Goal: Find specific page/section: Find specific page/section

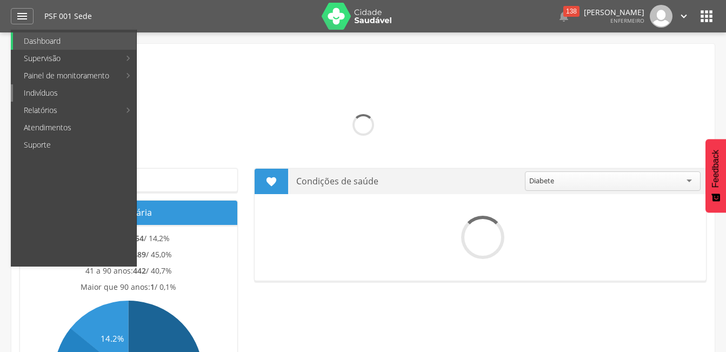
click at [53, 91] on link "Indivíduos" at bounding box center [74, 92] width 123 height 17
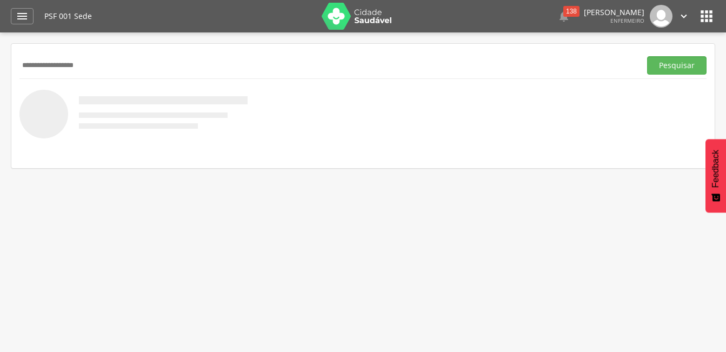
click at [647, 56] on button "Pesquisar" at bounding box center [676, 65] width 59 height 18
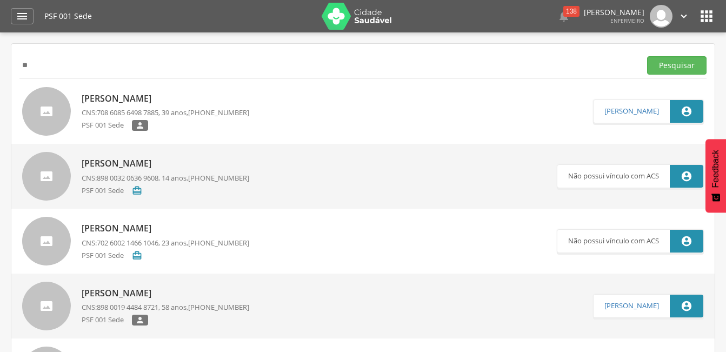
type input "*"
click at [647, 56] on button "Pesquisar" at bounding box center [676, 65] width 59 height 18
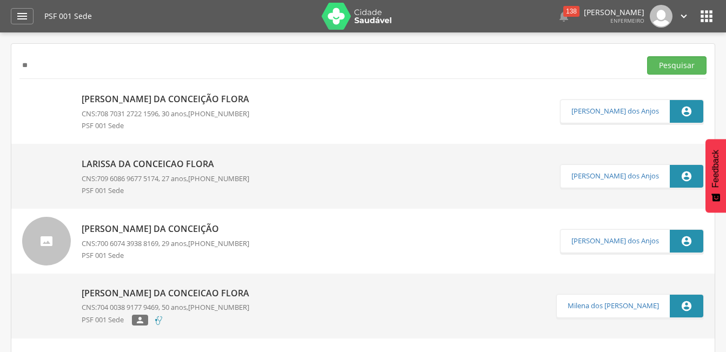
type input "*"
click at [647, 56] on button "Pesquisar" at bounding box center [676, 65] width 59 height 18
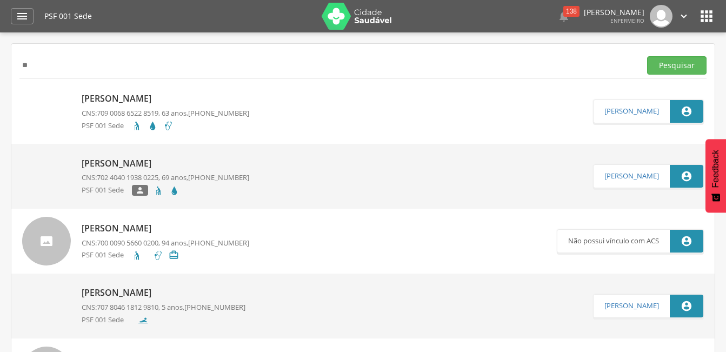
type input "*"
click at [647, 56] on button "Pesquisar" at bounding box center [676, 65] width 59 height 18
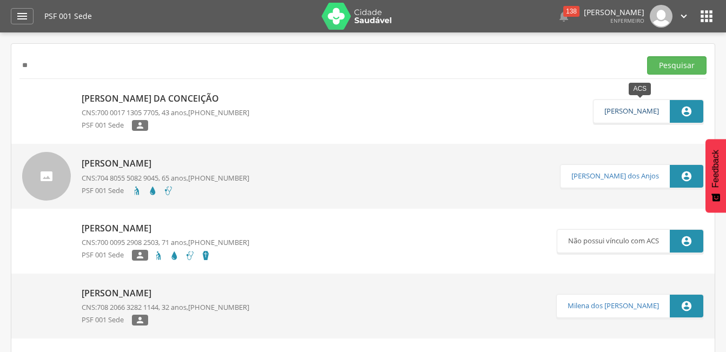
type input "*"
click at [647, 56] on button "Pesquisar" at bounding box center [676, 65] width 59 height 18
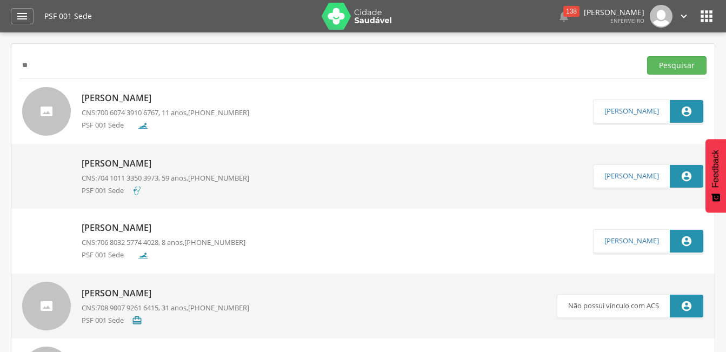
type input "*"
